Goal: Task Accomplishment & Management: Manage account settings

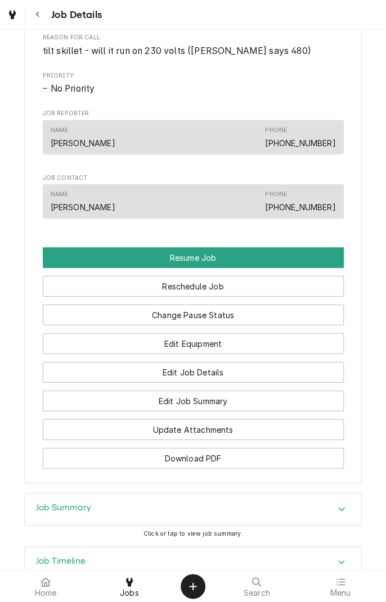
scroll to position [573, 0]
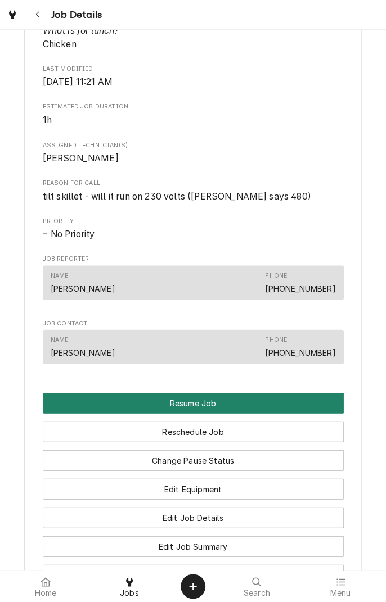
click at [246, 403] on button "Resume Job" at bounding box center [193, 402] width 301 height 21
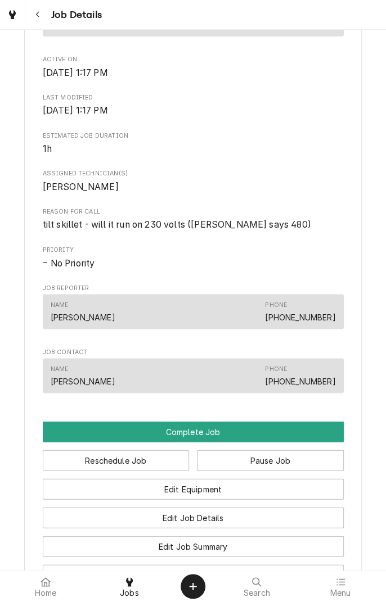
scroll to position [463, 0]
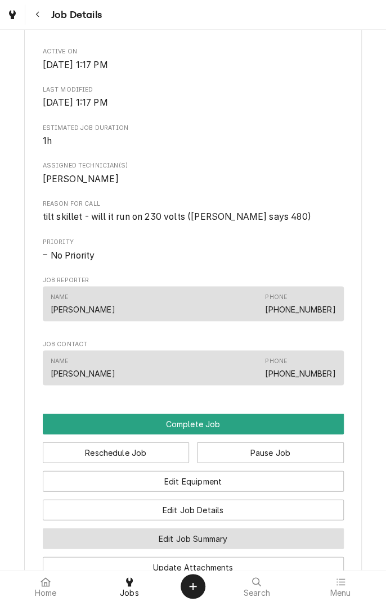
click at [234, 542] on button "Edit Job Summary" at bounding box center [193, 538] width 301 height 21
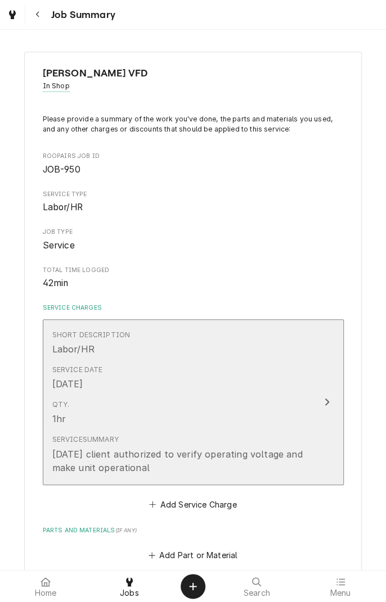
click at [200, 477] on div "Service Summary 09/25/25 client authorized to verify operating voltage and make…" at bounding box center [181, 454] width 258 height 48
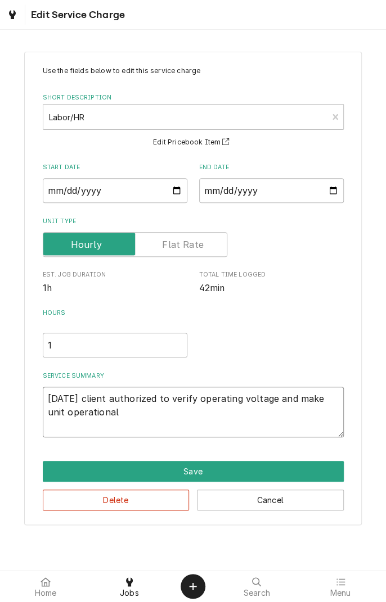
click at [149, 416] on textarea "[DATE] client authorized to verify operating voltage and make unit operational" at bounding box center [193, 412] width 301 height 51
type textarea "x"
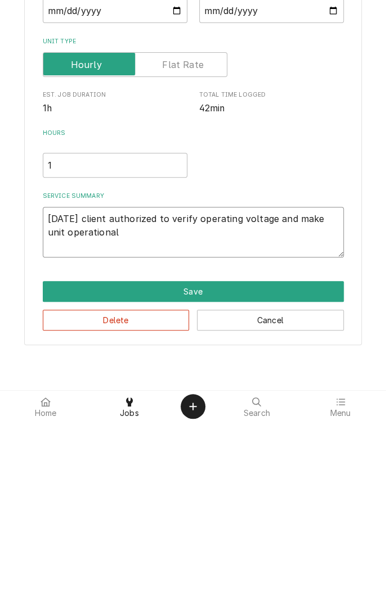
type textarea "[DATE] client authorized to verify operating voltage and make unit operational"
type textarea "x"
type textarea "09/25/25 client authorized to verify operating voltage and make unit operationa…"
type textarea "x"
type textarea "09/25/25 client authorized to verify operating voltage and make unit operationa…"
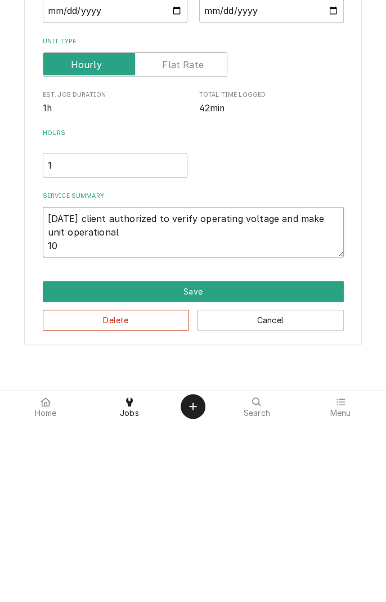
type textarea "x"
type textarea "09/25/25 client authorized to verify operating voltage and make unit operationa…"
type textarea "x"
type textarea "09/25/25 client authorized to verify operating voltage and make unit operationa…"
type textarea "x"
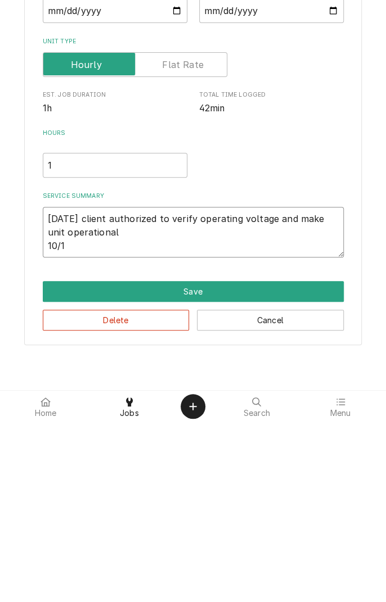
type textarea "09/25/25 client authorized to verify operating voltage and make unit operationa…"
type textarea "x"
type textarea "09/25/25 client authorized to verify operating voltage and make unit operationa…"
type textarea "x"
type textarea "09/25/25 client authorized to verify operating voltage and make unit operationa…"
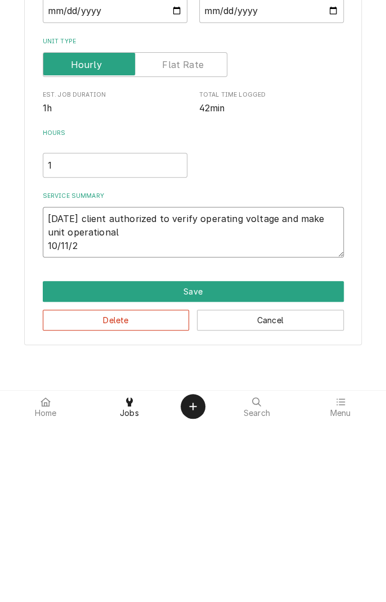
type textarea "x"
type textarea "09/25/25 client authorized to verify operating voltage and make unit operationa…"
type textarea "x"
type textarea "09/25/25 client authorized to verify operating voltage and make unit operationa…"
type textarea "x"
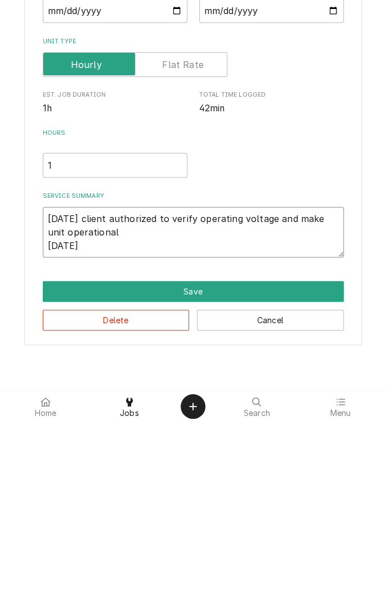
type textarea "09/25/25 client authorized to verify operating voltage and make unit operationa…"
type textarea "x"
type textarea "09/25/25 client authorized to verify operating voltage and make unit operationa…"
type textarea "x"
type textarea "09/25/25 client authorized to verify operating voltage and make unit operationa…"
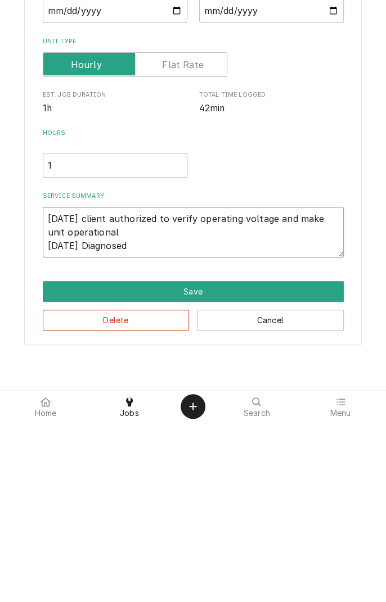
type textarea "x"
type textarea "09/25/25 client authorized to verify operating voltage and make unit operationa…"
type textarea "x"
type textarea "09/25/25 client authorized to verify operating voltage and make unit operationa…"
type textarea "x"
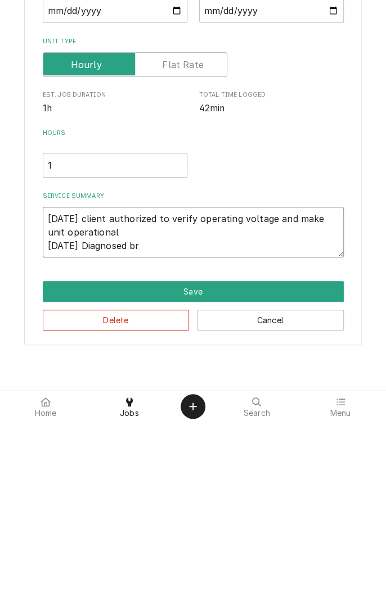
type textarea "09/25/25 client authorized to verify operating voltage and make unit operationa…"
type textarea "x"
type textarea "09/25/25 client authorized to verify operating voltage and make unit operationa…"
type textarea "x"
type textarea "09/25/25 client authorized to verify operating voltage and make unit operationa…"
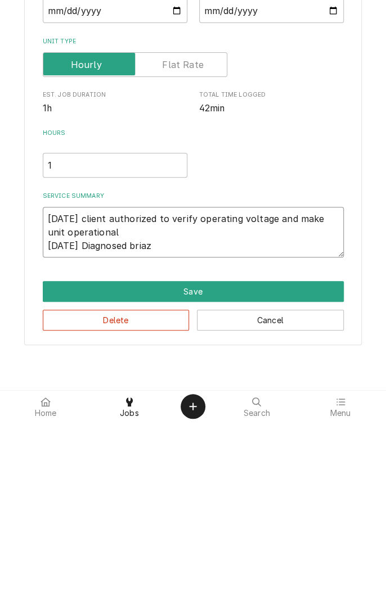
type textarea "x"
type textarea "09/25/25 client authorized to verify operating voltage and make unit operationa…"
type textarea "x"
type textarea "09/25/25 client authorized to verify operating voltage and make unit operationa…"
type textarea "x"
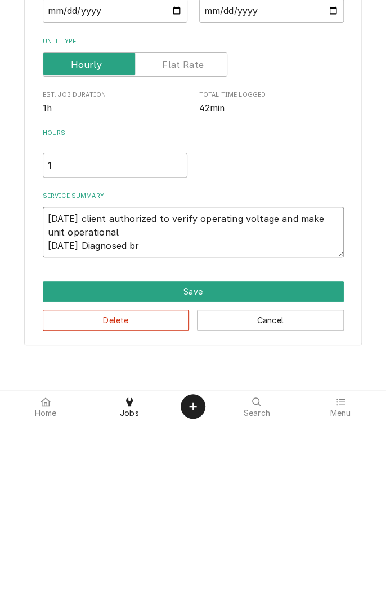
type textarea "09/25/25 client authorized to verify operating voltage and make unit operationa…"
type textarea "x"
type textarea "09/25/25 client authorized to verify operating voltage and make unit operationa…"
type textarea "x"
type textarea "09/25/25 client authorized to verify operating voltage and make unit operationa…"
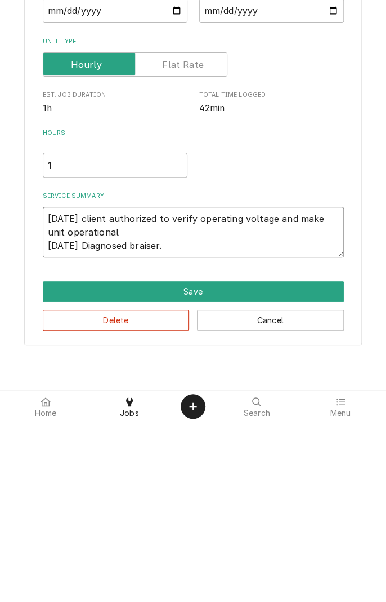
type textarea "x"
type textarea "09/25/25 client authorized to verify operating voltage and make unit operationa…"
type textarea "x"
type textarea "09/25/25 client authorized to verify operating voltage and make unit operationa…"
type textarea "x"
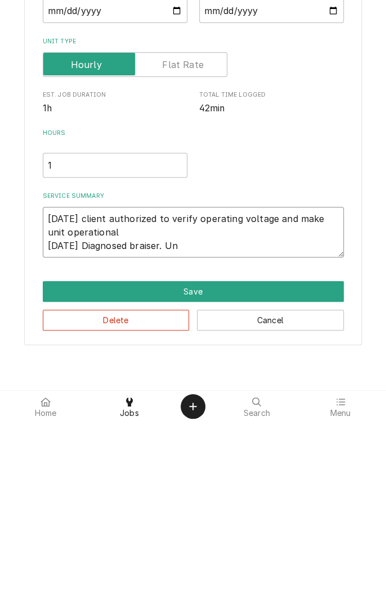
type textarea "09/25/25 client authorized to verify operating voltage and make unit operationa…"
type textarea "x"
type textarea "09/25/25 client authorized to verify operating voltage and make unit operationa…"
type textarea "x"
type textarea "09/25/25 client authorized to verify operating voltage and make unit operationa…"
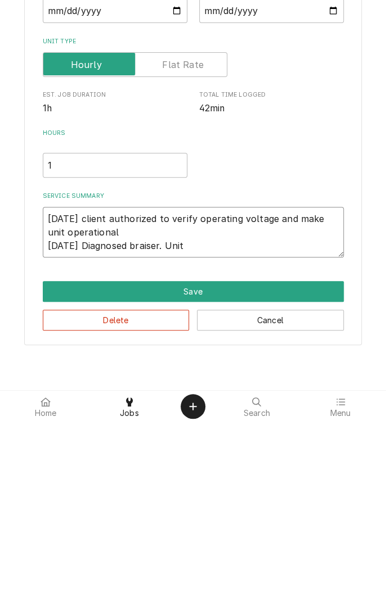
type textarea "x"
type textarea "09/25/25 client authorized to verify operating voltage and make unit operationa…"
type textarea "x"
type textarea "09/25/25 client authorized to verify operating voltage and make unit operationa…"
type textarea "x"
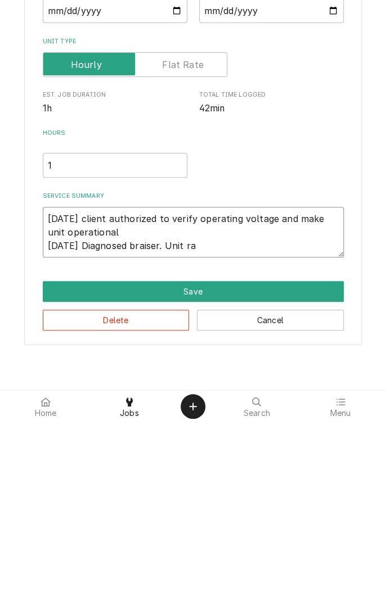
type textarea "09/25/25 client authorized to verify operating voltage and make unit operationa…"
type textarea "x"
type textarea "09/25/25 client authorized to verify operating voltage and make unit operationa…"
type textarea "x"
type textarea "09/25/25 client authorized to verify operating voltage and make unit operationa…"
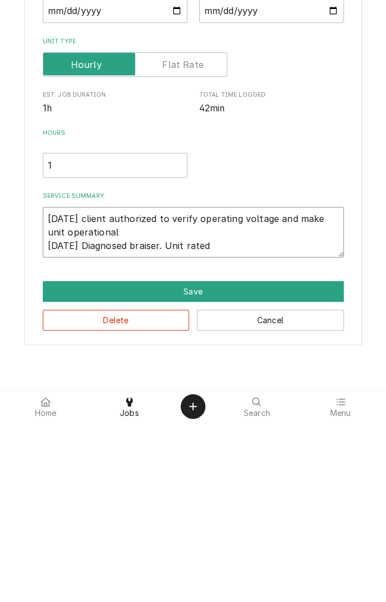
type textarea "x"
type textarea "09/25/25 client authorized to verify operating voltage and make unit operationa…"
type textarea "x"
type textarea "09/25/25 client authorized to verify operating voltage and make unit operationa…"
type textarea "x"
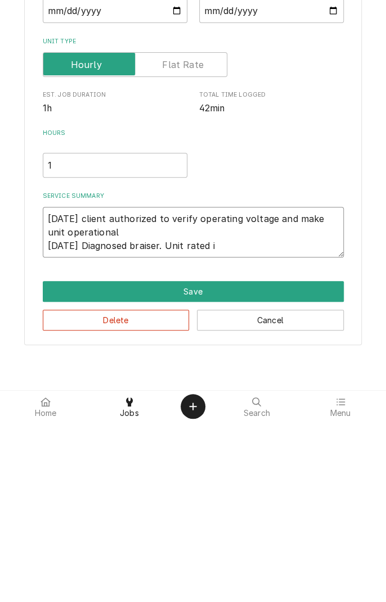
type textarea "09/25/25 client authorized to verify operating voltage and make unit operationa…"
type textarea "x"
type textarea "09/25/25 client authorized to verify operating voltage and make unit operationa…"
type textarea "x"
type textarea "09/25/25 client authorized to verify operating voltage and make unit operationa…"
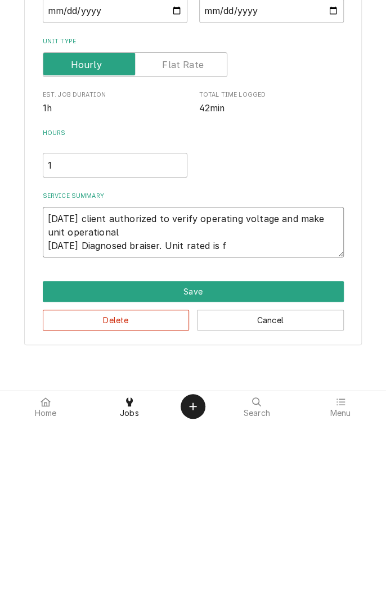
type textarea "x"
type textarea "09/25/25 client authorized to verify operating voltage and make unit operationa…"
type textarea "x"
type textarea "09/25/25 client authorized to verify operating voltage and make unit operationa…"
type textarea "x"
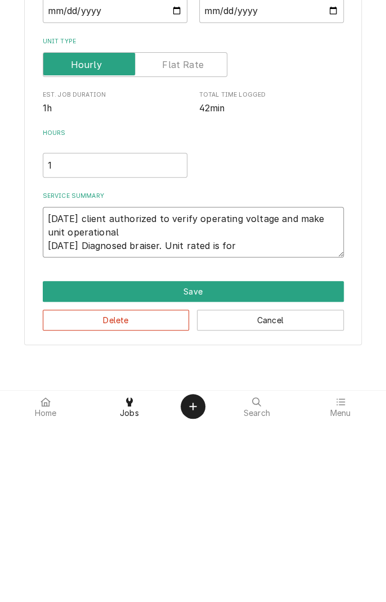
type textarea "09/25/25 client authorized to verify operating voltage and make unit operationa…"
type textarea "x"
type textarea "09/25/25 client authorized to verify operating voltage and make unit operationa…"
type textarea "x"
type textarea "09/25/25 client authorized to verify operating voltage and make unit operationa…"
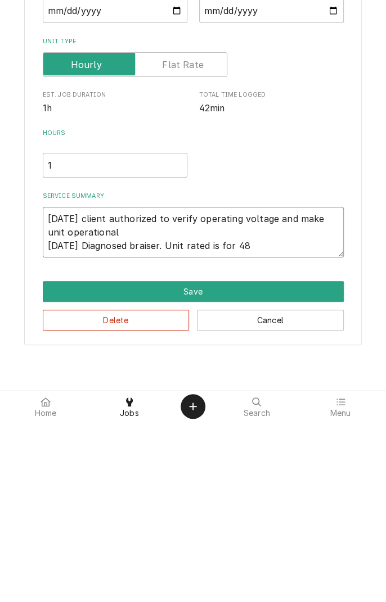
type textarea "x"
type textarea "09/25/25 client authorized to verify operating voltage and make unit operationa…"
type textarea "x"
type textarea "09/25/25 client authorized to verify operating voltage and make unit operationa…"
type textarea "x"
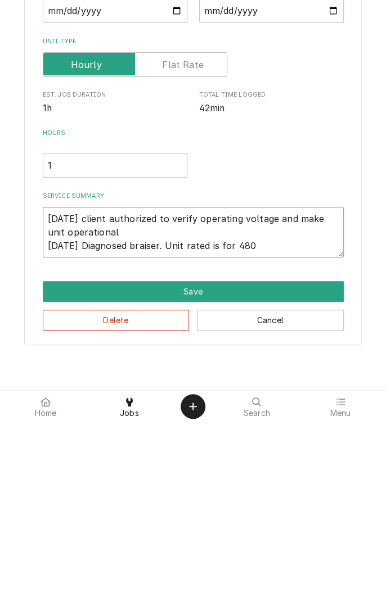
type textarea "09/25/25 client authorized to verify operating voltage and make unit operationa…"
type textarea "x"
type textarea "09/25/25 client authorized to verify operating voltage and make unit operationa…"
type textarea "x"
type textarea "09/25/25 client authorized to verify operating voltage and make unit operationa…"
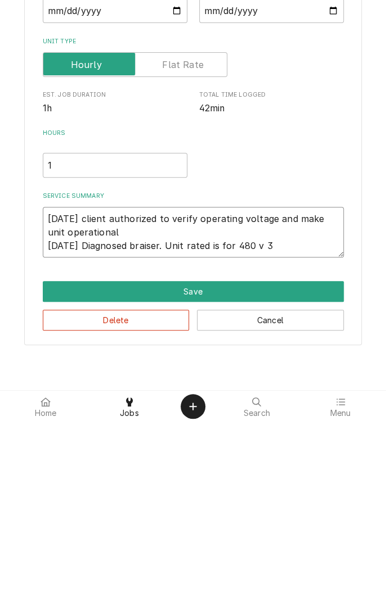
type textarea "x"
type textarea "09/25/25 client authorized to verify operating voltage and make unit operationa…"
type textarea "x"
type textarea "09/25/25 client authorized to verify operating voltage and make unit operationa…"
type textarea "x"
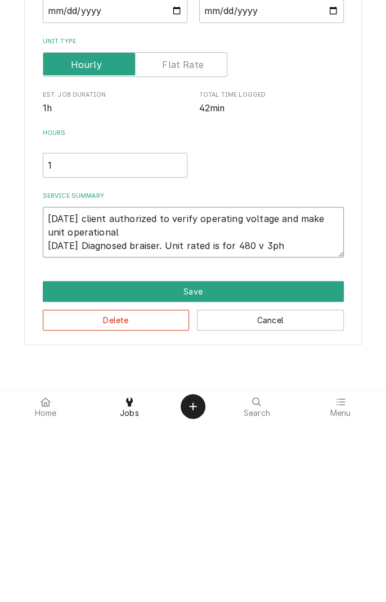
type textarea "09/25/25 client authorized to verify operating voltage and make unit operationa…"
type textarea "x"
type textarea "09/25/25 client authorized to verify operating voltage and make unit operationa…"
type textarea "x"
type textarea "09/25/25 client authorized to verify operating voltage and make unit operationa…"
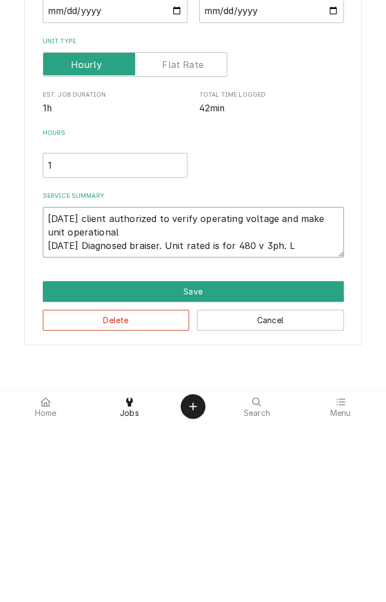
type textarea "x"
type textarea "09/25/25 client authorized to verify operating voltage and make unit operationa…"
type textarea "x"
type textarea "09/25/25 client authorized to verify operating voltage and make unit operationa…"
type textarea "x"
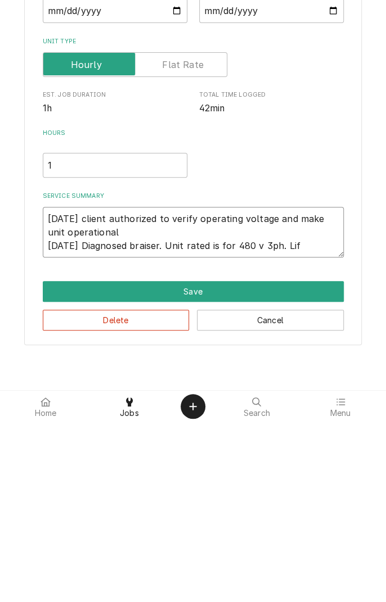
type textarea "09/25/25 client authorized to verify operating voltage and make unit operationa…"
type textarea "x"
type textarea "09/25/25 client authorized to verify operating voltage and make unit operationa…"
type textarea "x"
type textarea "09/25/25 client authorized to verify operating voltage and make unit operationa…"
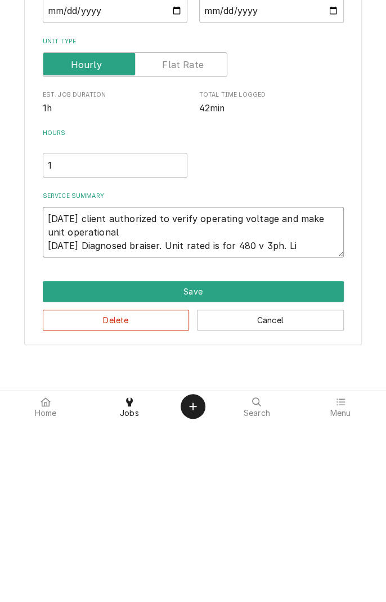
type textarea "x"
type textarea "09/25/25 client authorized to verify operating voltage and make unit operationa…"
type textarea "x"
type textarea "09/25/25 client authorized to verify operating voltage and make unit operationa…"
type textarea "x"
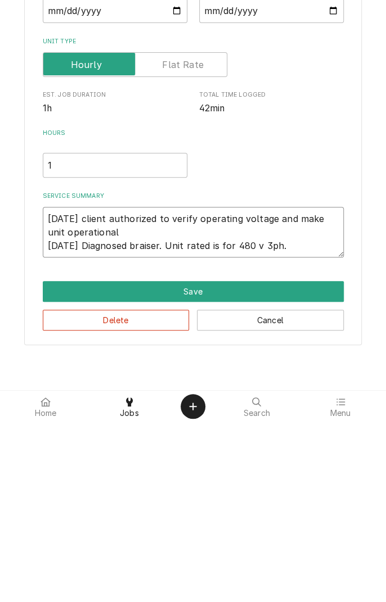
type textarea "09/25/25 client authorized to verify operating voltage and make unit operationa…"
type textarea "x"
type textarea "09/25/25 client authorized to verify operating voltage and make unit operationa…"
type textarea "x"
type textarea "09/25/25 client authorized to verify operating voltage and make unit operationa…"
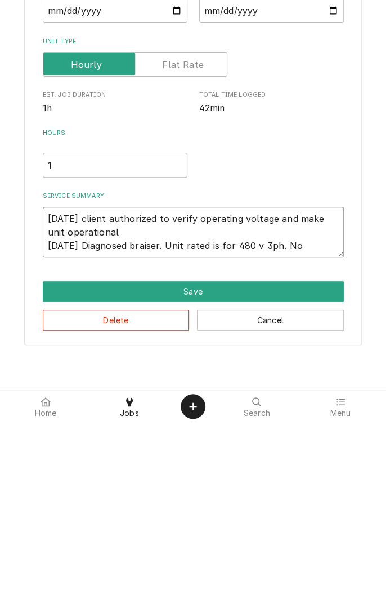
type textarea "x"
type textarea "09/25/25 client authorized to verify operating voltage and make unit operationa…"
type textarea "x"
type textarea "09/25/25 client authorized to verify operating voltage and make unit operationa…"
type textarea "x"
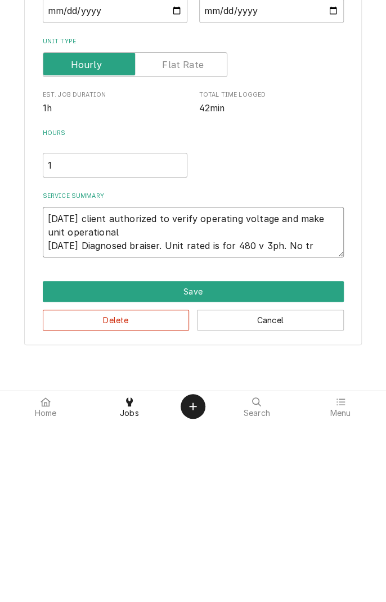
type textarea "09/25/25 client authorized to verify operating voltage and make unit operationa…"
type textarea "x"
type textarea "09/25/25 client authorized to verify operating voltage and make unit operationa…"
type textarea "x"
type textarea "09/25/25 client authorized to verify operating voltage and make unit operationa…"
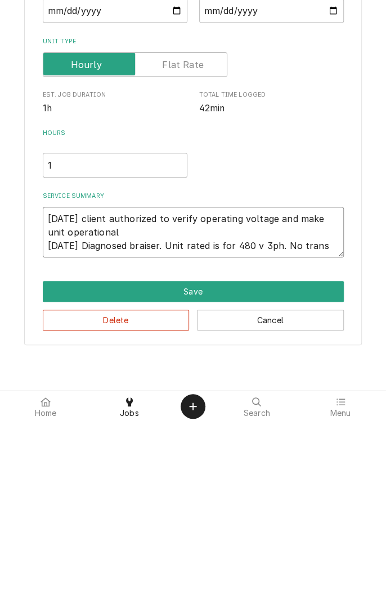
type textarea "x"
type textarea "09/25/25 client authorized to verify operating voltage and make unit operationa…"
type textarea "x"
type textarea "09/25/25 client authorized to verify operating voltage and make unit operationa…"
type textarea "x"
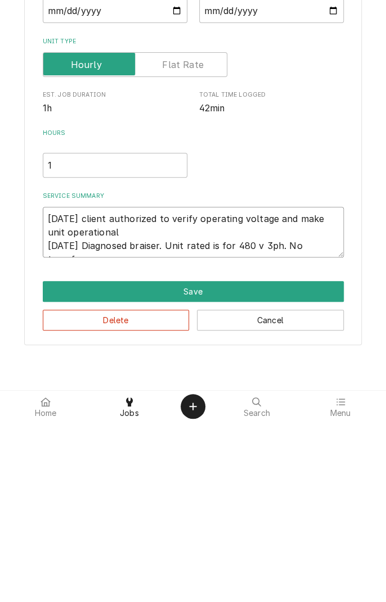
type textarea "09/25/25 client authorized to verify operating voltage and make unit operationa…"
type textarea "x"
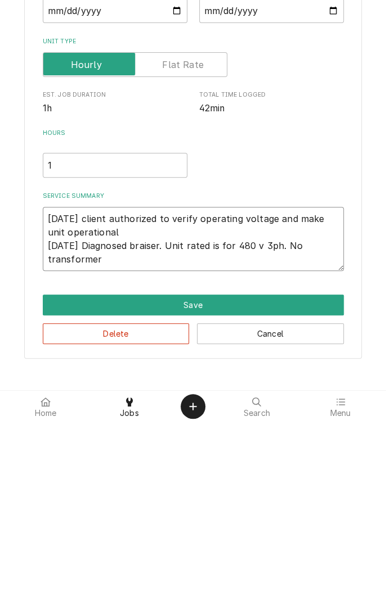
type textarea "09/25/25 client authorized to verify operating voltage and make unit operationa…"
type textarea "x"
type textarea "09/25/25 client authorized to verify operating voltage and make unit operationa…"
type textarea "x"
type textarea "09/25/25 client authorized to verify operating voltage and make unit operationa…"
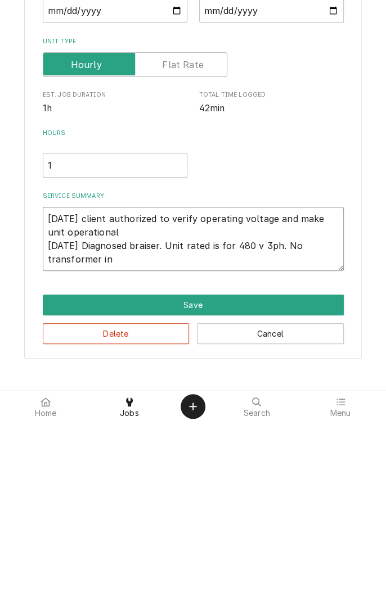
type textarea "x"
type textarea "09/25/25 client authorized to verify operating voltage and make unit operationa…"
type textarea "x"
type textarea "09/25/25 client authorized to verify operating voltage and make unit operationa…"
type textarea "x"
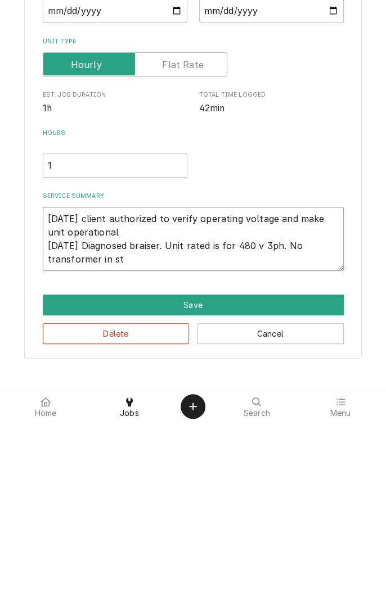
type textarea "09/25/25 client authorized to verify operating voltage and make unit operationa…"
type textarea "x"
type textarea "09/25/25 client authorized to verify operating voltage and make unit operationa…"
type textarea "x"
type textarea "09/25/25 client authorized to verify operating voltage and make unit operationa…"
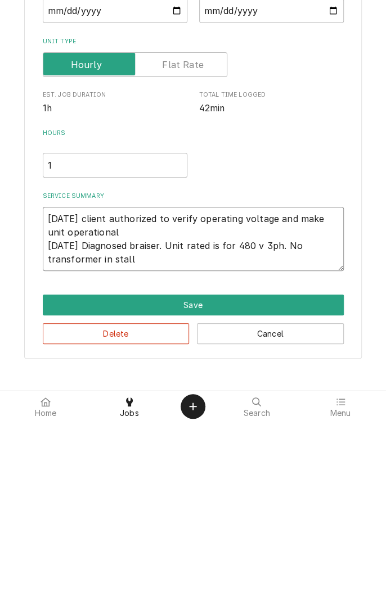
type textarea "x"
type textarea "09/25/25 client authorized to verify operating voltage and make unit operationa…"
type textarea "x"
type textarea "09/25/25 client authorized to verify operating voltage and make unit operationa…"
type textarea "x"
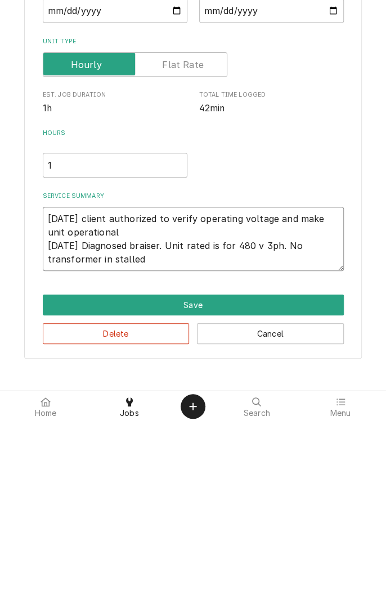
type textarea "09/25/25 client authorized to verify operating voltage and make unit operationa…"
type textarea "x"
type textarea "09/25/25 client authorized to verify operating voltage and make unit operationa…"
type textarea "x"
type textarea "09/25/25 client authorized to verify operating voltage and make unit operationa…"
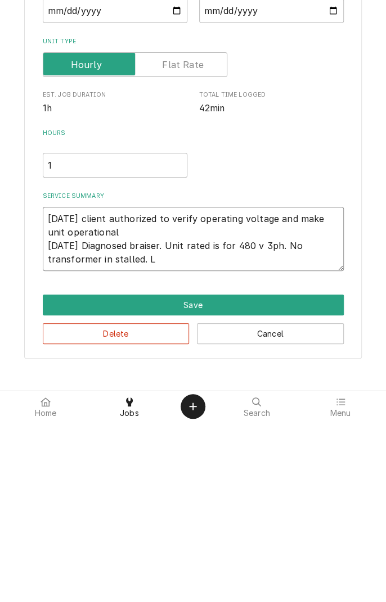
type textarea "x"
type textarea "09/25/25 client authorized to verify operating voltage and make unit operationa…"
type textarea "x"
type textarea "09/25/25 client authorized to verify operating voltage and make unit operationa…"
type textarea "x"
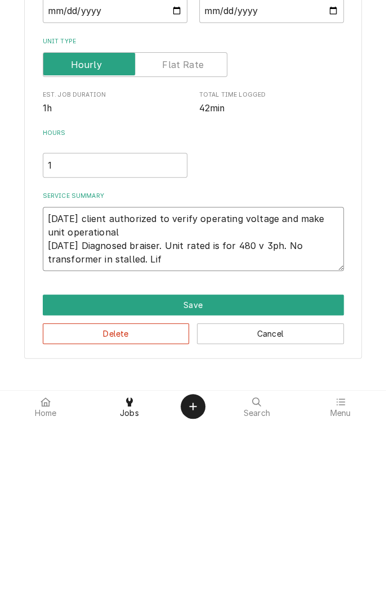
type textarea "09/25/25 client authorized to verify operating voltage and make unit operationa…"
type textarea "x"
type textarea "09/25/25 client authorized to verify operating voltage and make unit operationa…"
type textarea "x"
type textarea "09/25/25 client authorized to verify operating voltage and make unit operationa…"
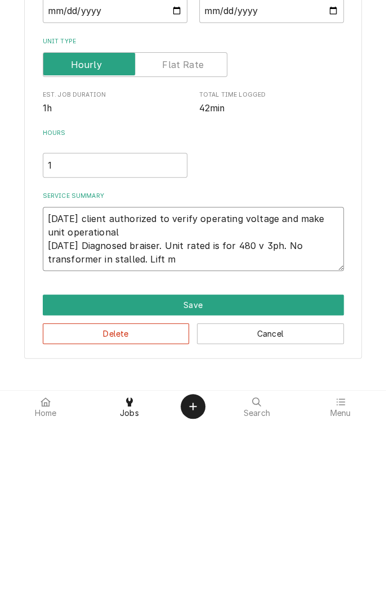
type textarea "x"
type textarea "09/25/25 client authorized to verify operating voltage and make unit operationa…"
type textarea "x"
type textarea "09/25/25 client authorized to verify operating voltage and make unit operationa…"
type textarea "x"
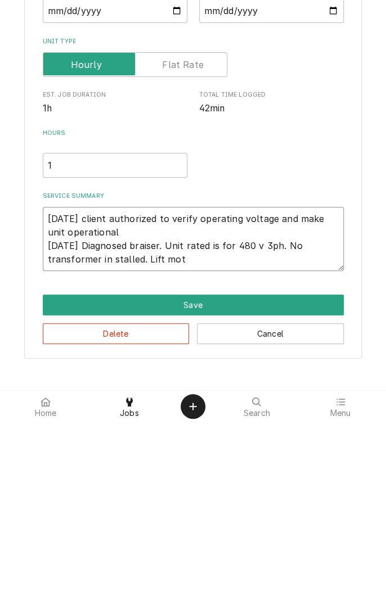
type textarea "09/25/25 client authorized to verify operating voltage and make unit operationa…"
type textarea "x"
type textarea "09/25/25 client authorized to verify operating voltage and make unit operationa…"
type textarea "x"
type textarea "09/25/25 client authorized to verify operating voltage and make unit operationa…"
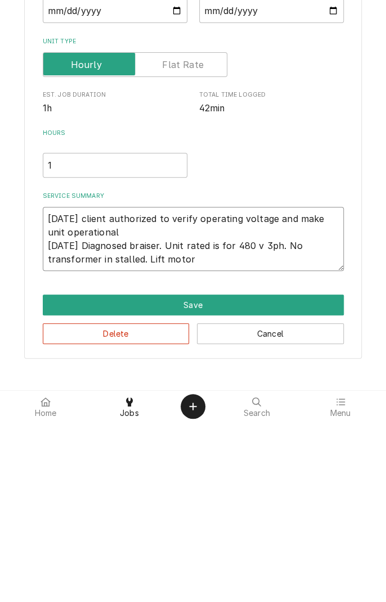
type textarea "x"
type textarea "09/25/25 client authorized to verify operating voltage and make unit operationa…"
type textarea "x"
type textarea "09/25/25 client authorized to verify operating voltage and make unit operationa…"
type textarea "x"
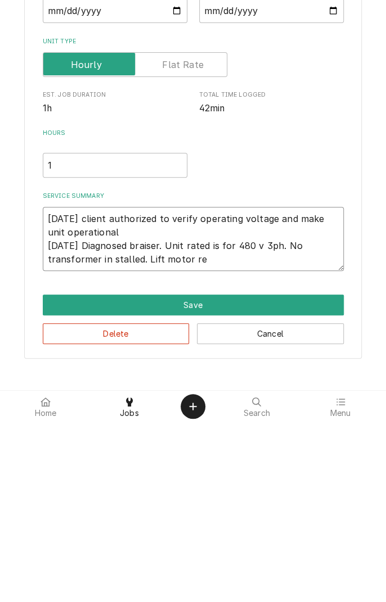
type textarea "09/25/25 client authorized to verify operating voltage and make unit operationa…"
type textarea "x"
type textarea "09/25/25 client authorized to verify operating voltage and make unit operationa…"
type textarea "x"
type textarea "09/25/25 client authorized to verify operating voltage and make unit operationa…"
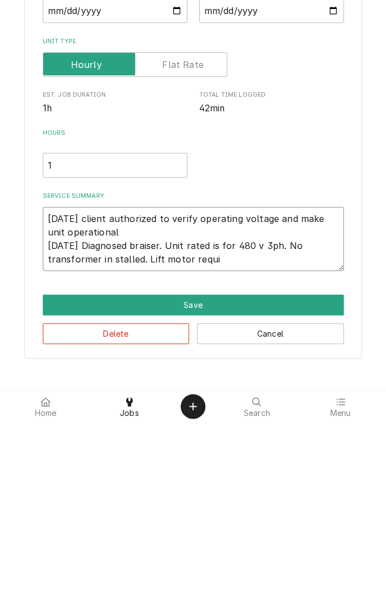
type textarea "x"
type textarea "09/25/25 client authorized to verify operating voltage and make unit operationa…"
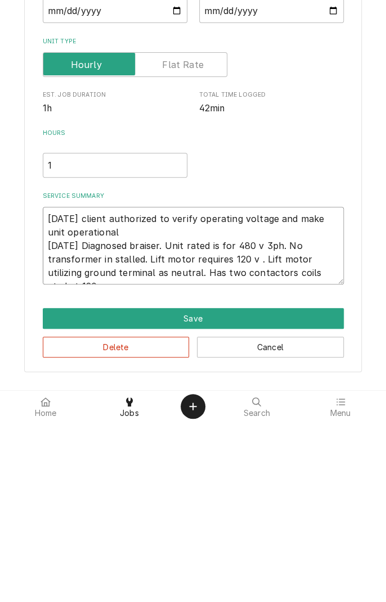
click at [283, 455] on textarea "09/25/25 client authorized to verify operating voltage and make unit operationa…" at bounding box center [193, 426] width 301 height 78
click at [334, 455] on textarea "09/25/25 client authorized to verify operating voltage and make unit operationa…" at bounding box center [193, 426] width 301 height 78
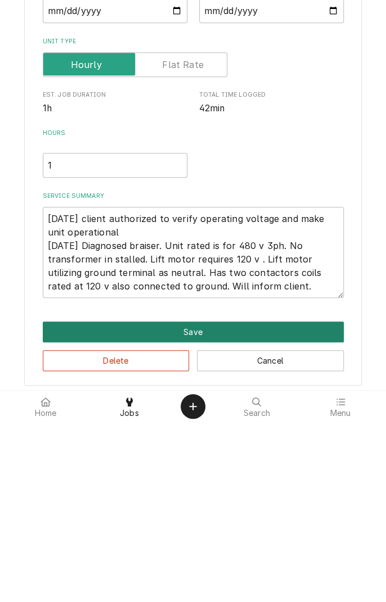
click at [288, 518] on button "Save" at bounding box center [193, 511] width 301 height 21
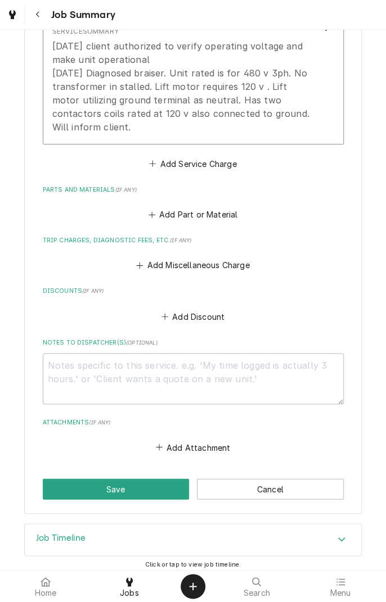
scroll to position [414, 0]
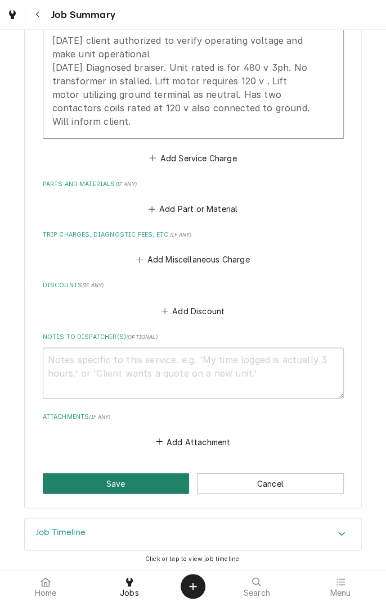
click at [145, 491] on button "Save" at bounding box center [116, 483] width 147 height 21
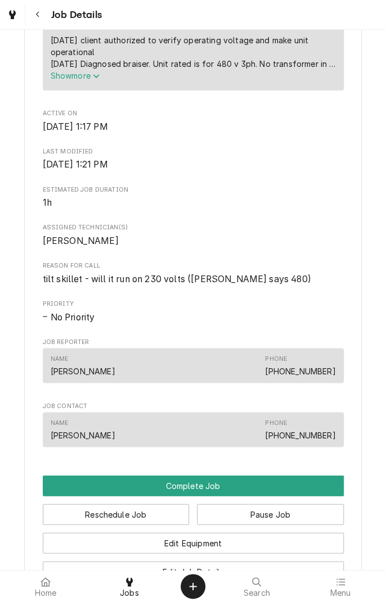
scroll to position [426, 0]
